Goal: Check status: Check status

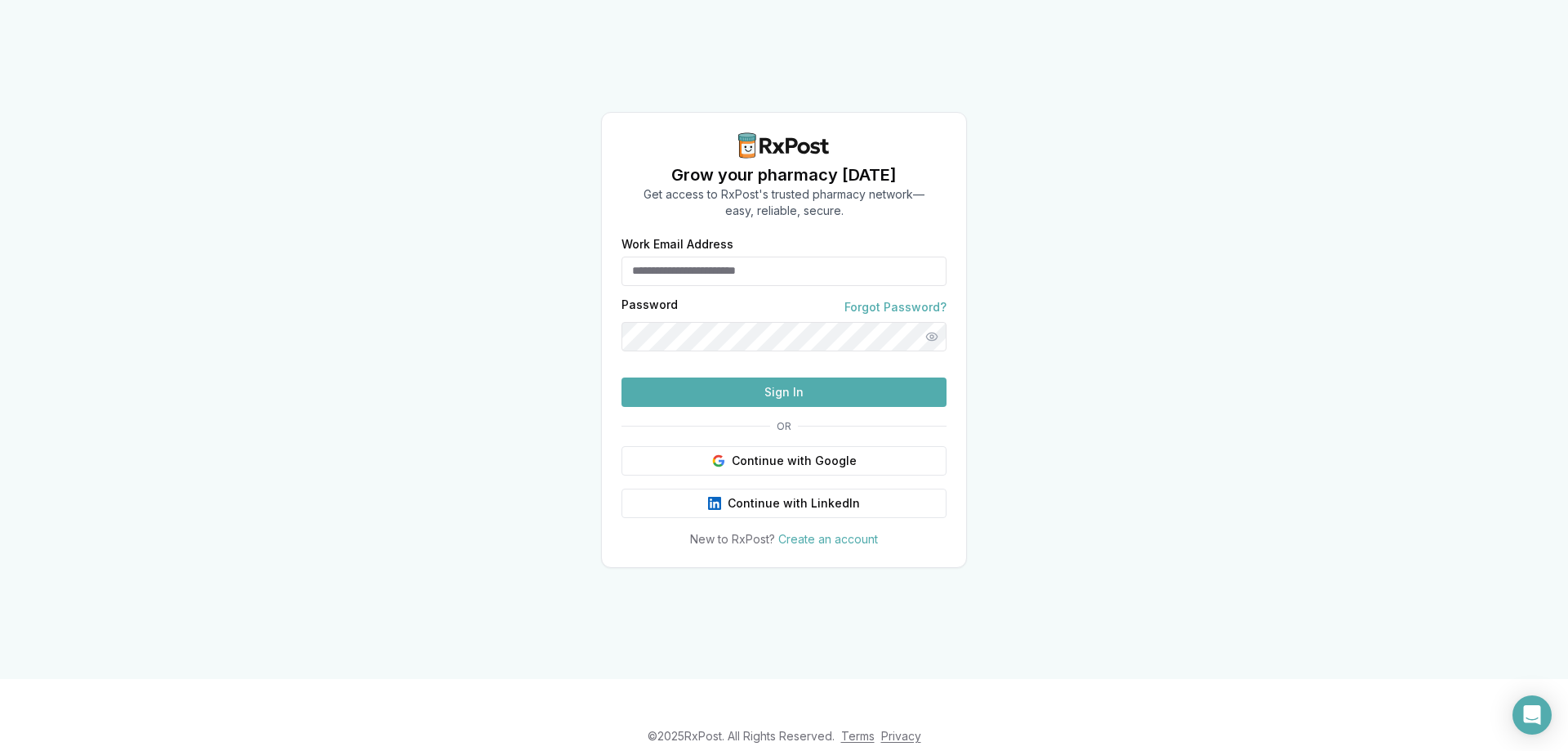
type input "**********"
click at [756, 407] on button "Sign In" at bounding box center [783, 392] width 325 height 29
click at [763, 407] on button "Sign In" at bounding box center [783, 392] width 325 height 29
click at [843, 407] on button "Sign In" at bounding box center [783, 392] width 325 height 29
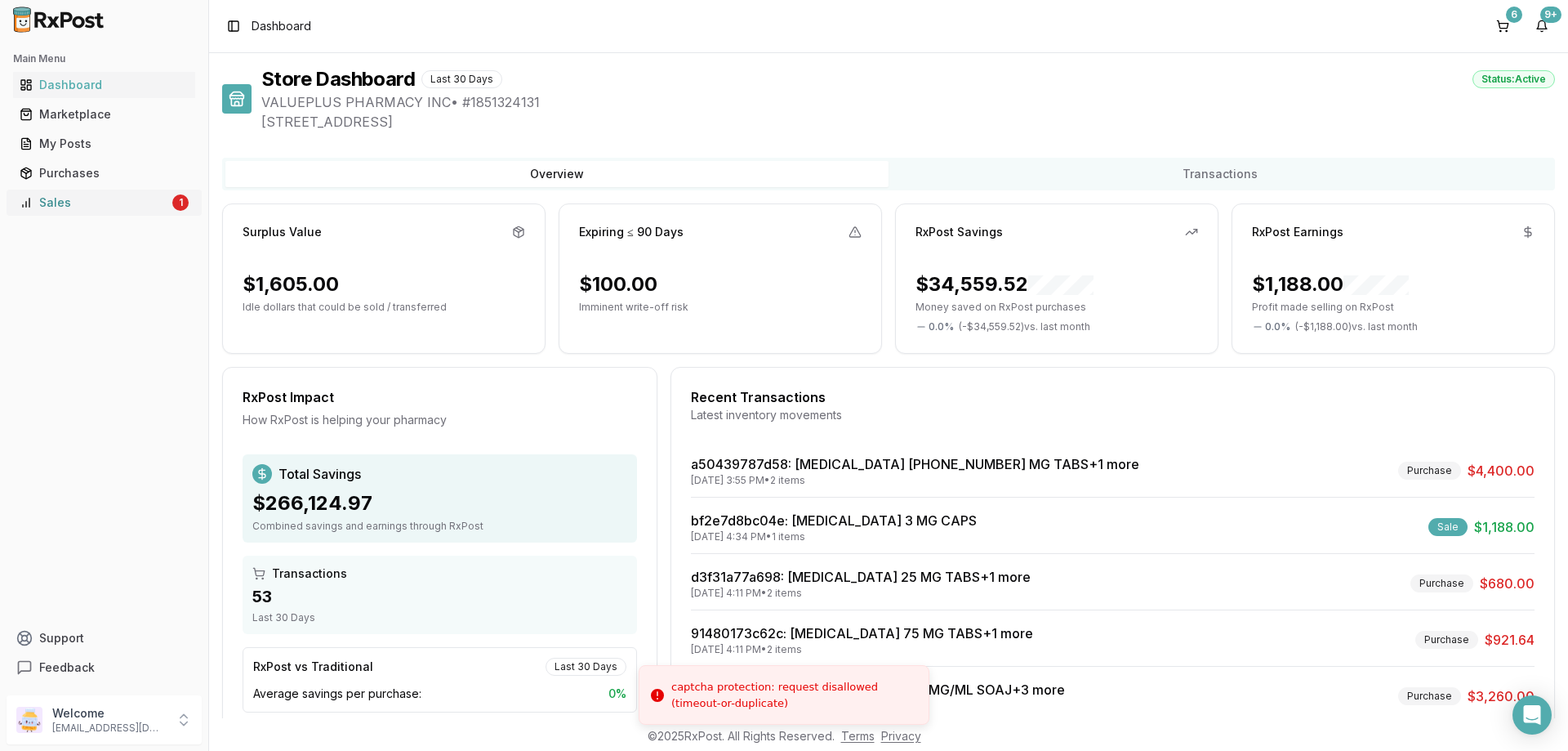
click at [117, 214] on link "Sales 1" at bounding box center [103, 203] width 182 height 29
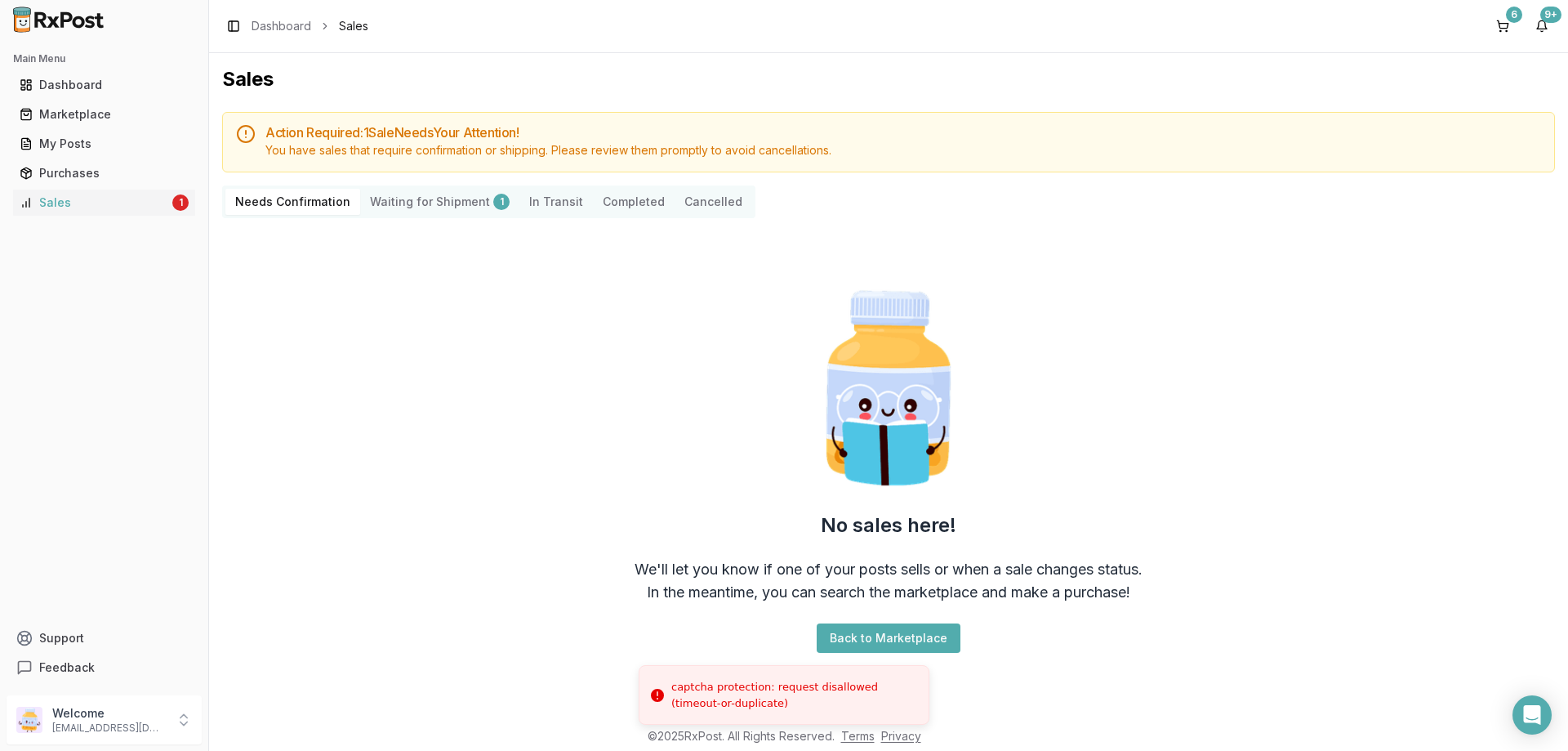
click at [399, 205] on Shipment "Waiting for Shipment 1" at bounding box center [439, 201] width 159 height 26
